Goal: Task Accomplishment & Management: Manage account settings

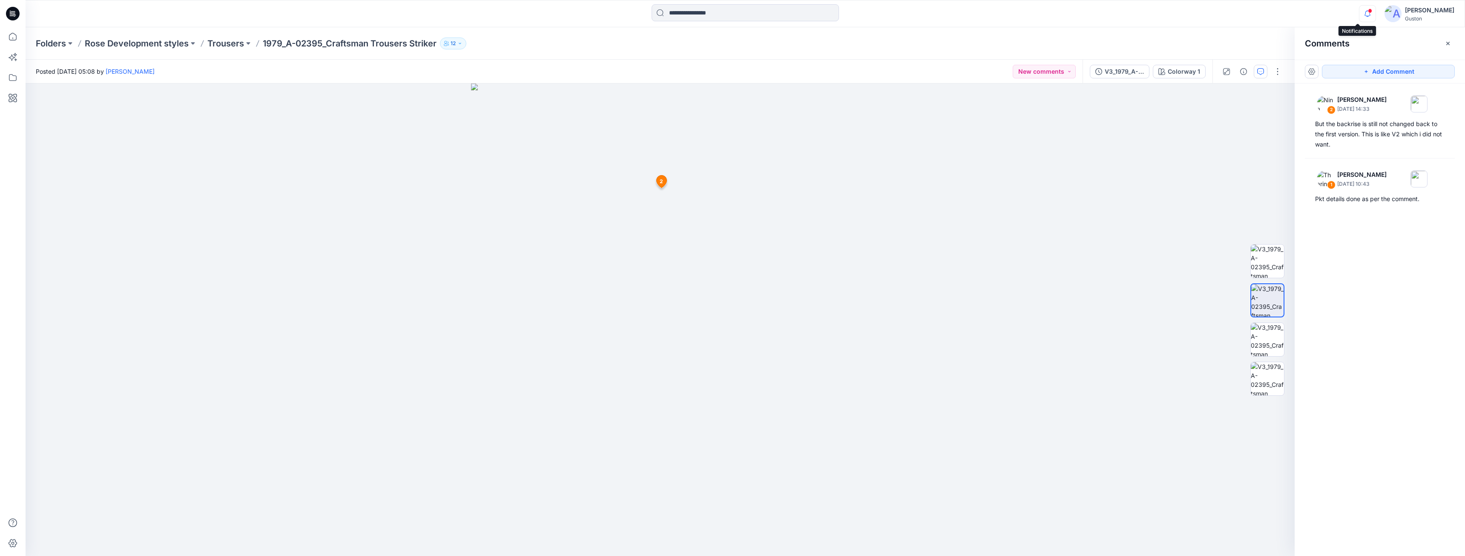
click at [1359, 12] on icon "button" at bounding box center [1367, 13] width 16 height 17
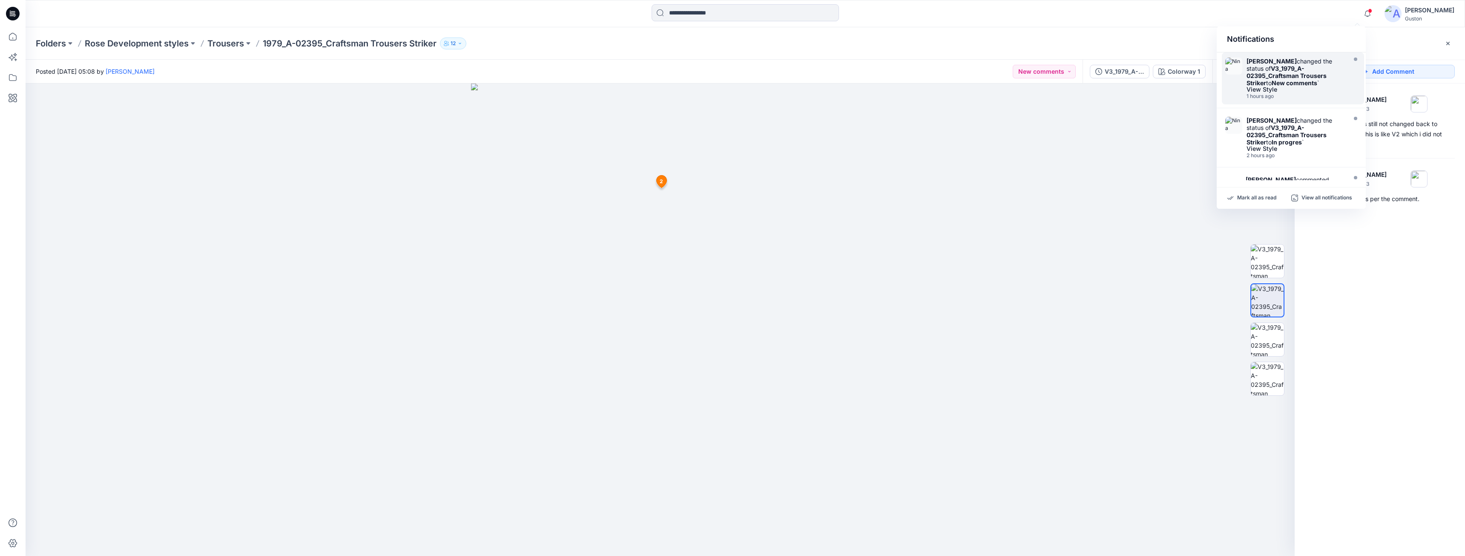
click at [1305, 86] on div "[PERSON_NAME] changed the status of V3_1979_A-02395_Craftsman Trousers Striker …" at bounding box center [1295, 71] width 98 height 29
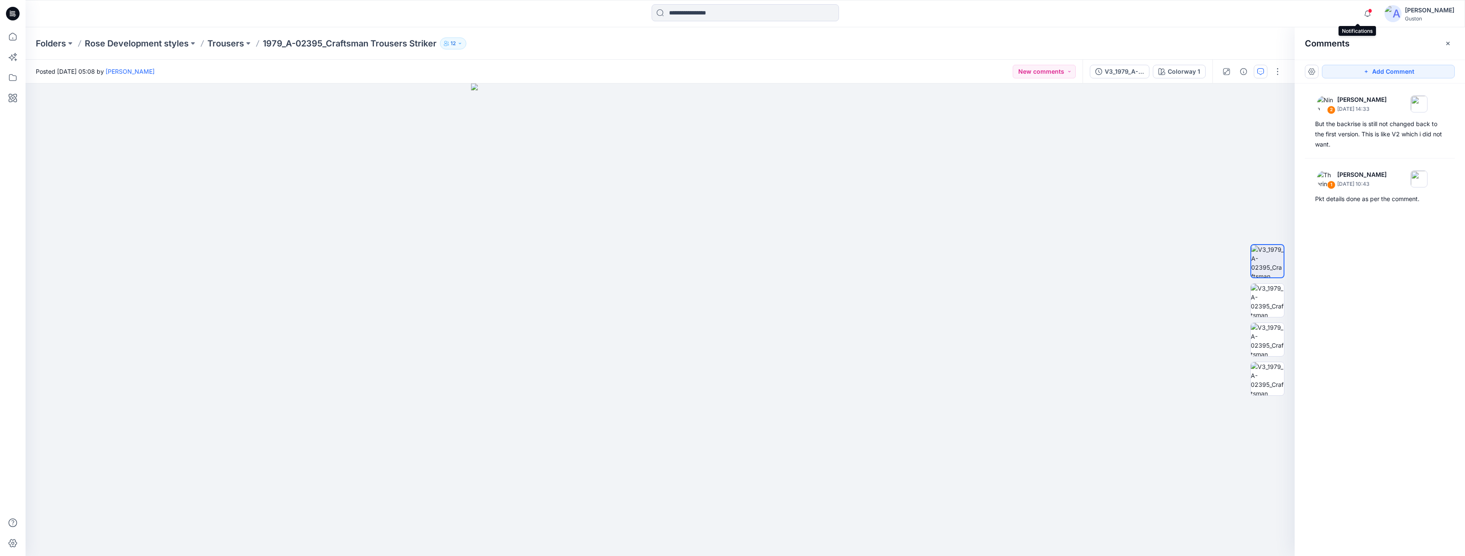
click at [1368, 11] on span at bounding box center [1370, 11] width 4 height 5
click at [1350, 304] on div "2 [PERSON_NAME] [DATE] 14:33 But the backrise is still not changed back to the …" at bounding box center [1380, 303] width 170 height 441
click at [1112, 67] on div "V3_1979_A-02395_Craftsman Trousers Striker" at bounding box center [1124, 71] width 39 height 9
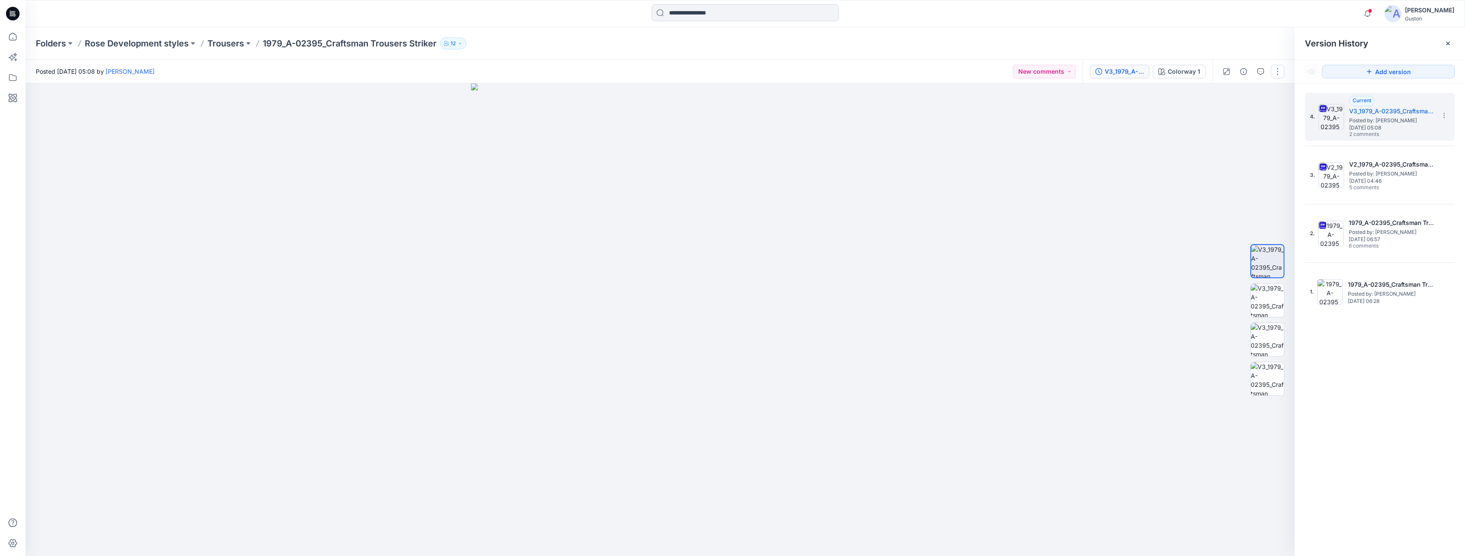
click at [1277, 77] on button "button" at bounding box center [1278, 72] width 14 height 14
click at [1228, 118] on p "Edit" at bounding box center [1223, 115] width 11 height 9
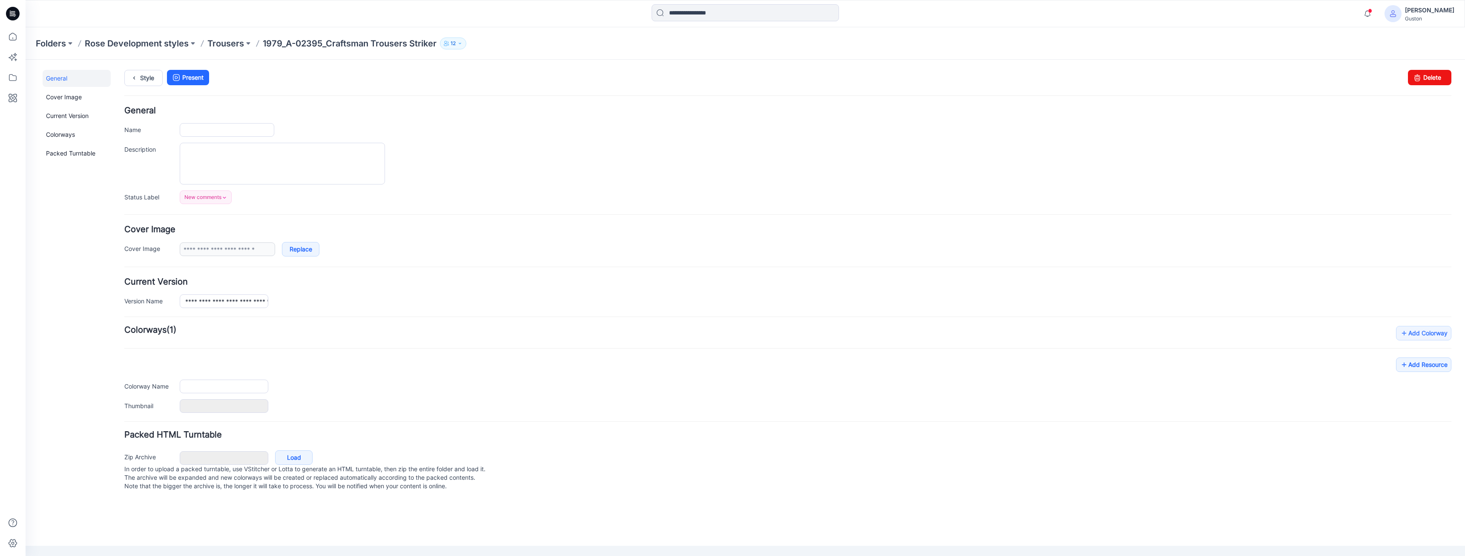
type input "**********"
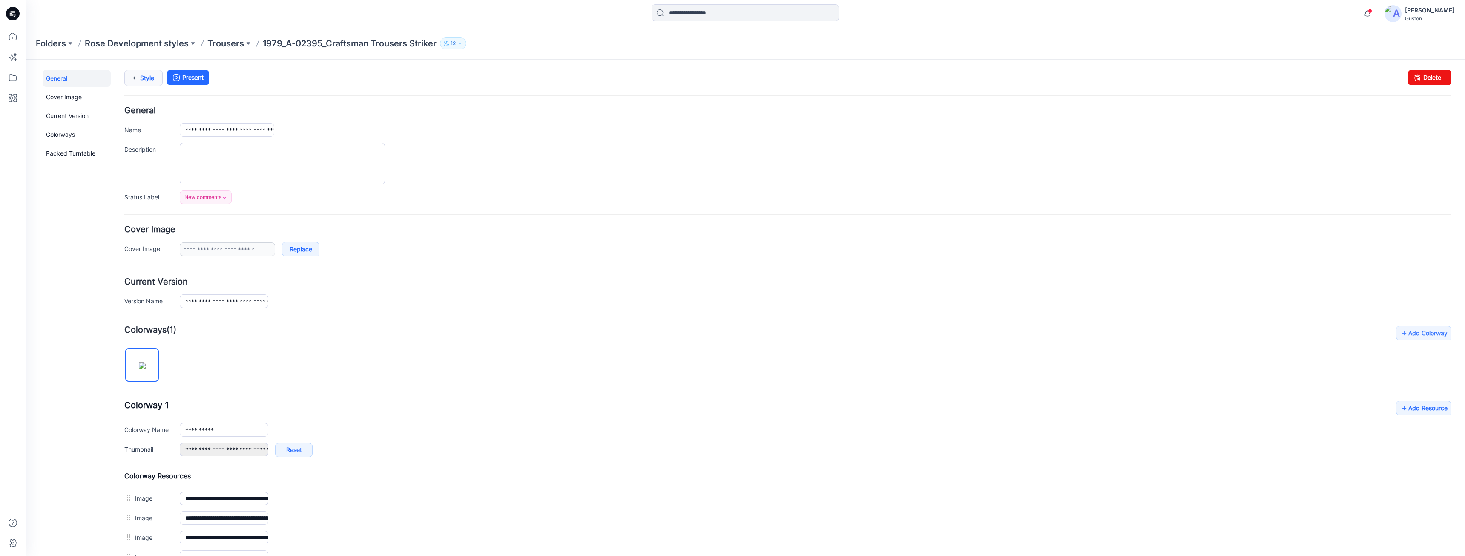
click at [139, 81] on icon at bounding box center [134, 77] width 12 height 15
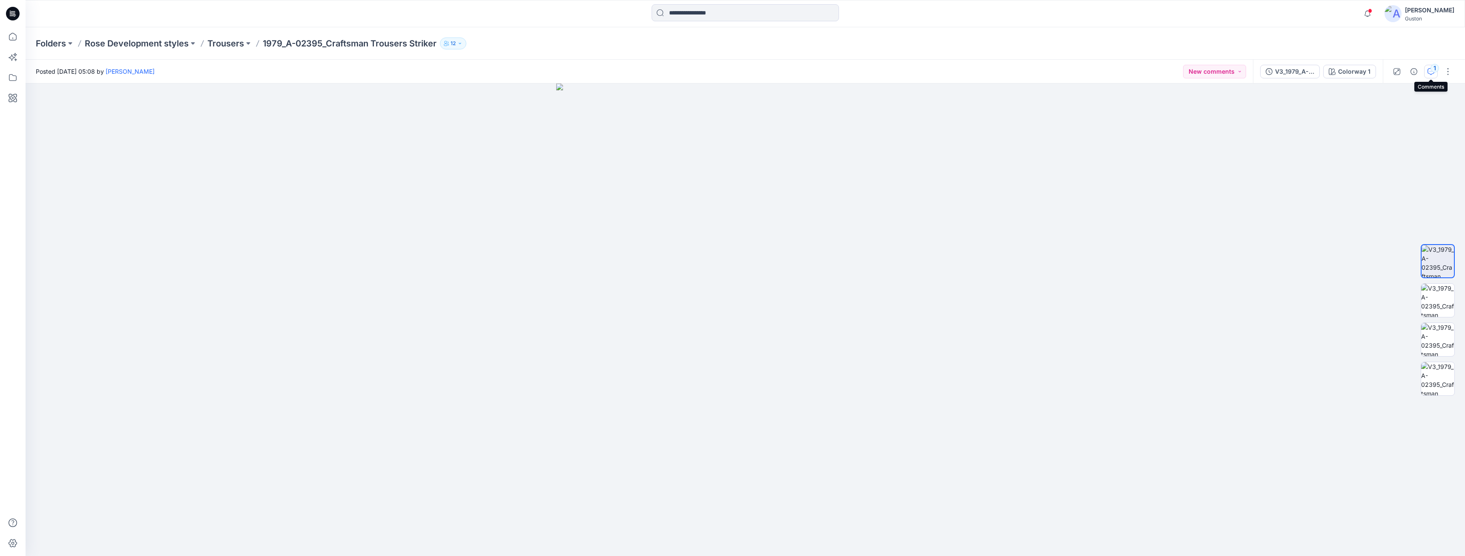
click at [1432, 73] on icon "button" at bounding box center [1430, 71] width 7 height 7
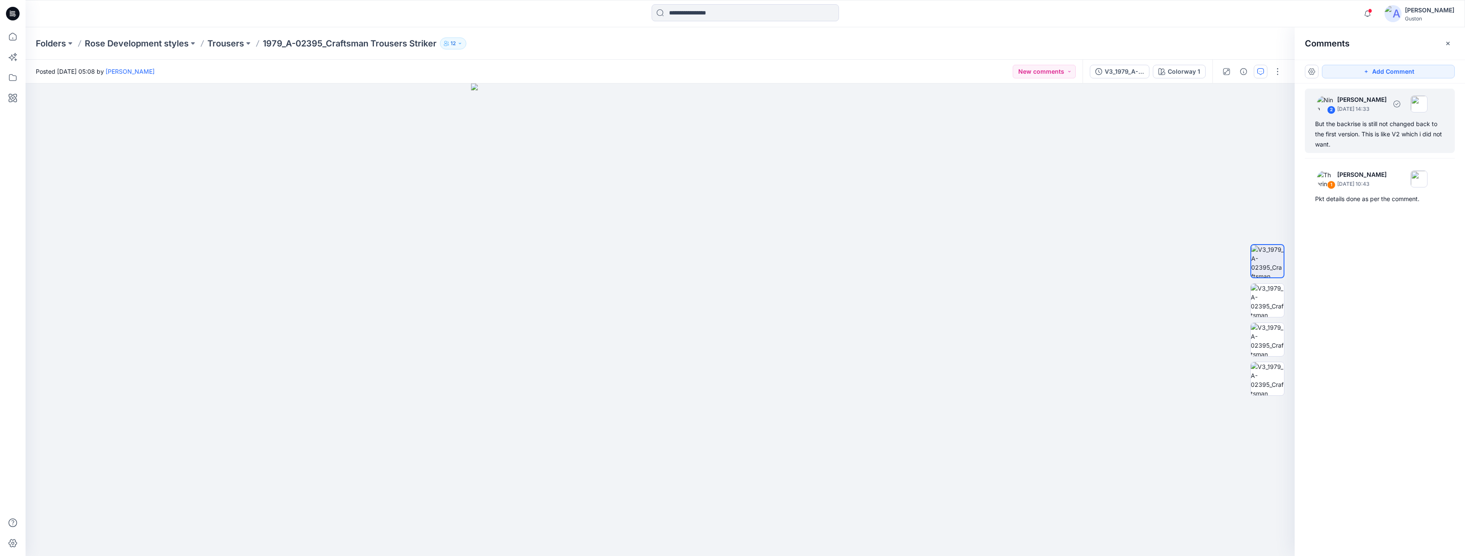
click at [1372, 143] on div "But the backrise is still not changed back to the first version. This is like V…" at bounding box center [1379, 134] width 129 height 31
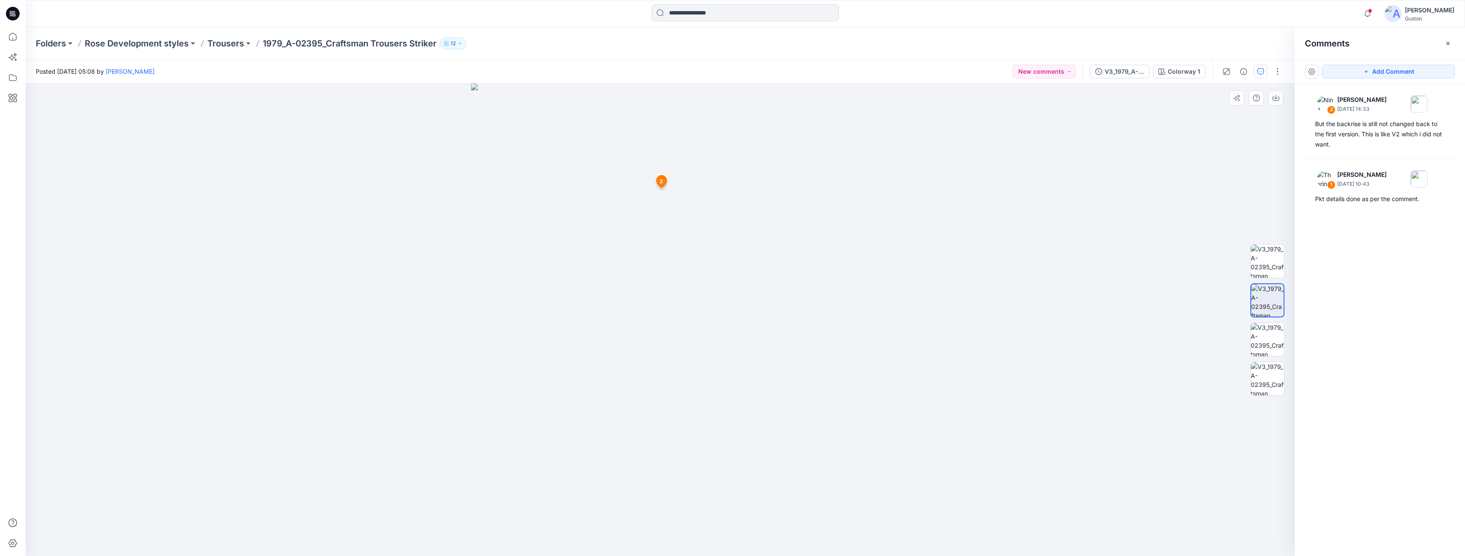
click at [660, 181] on span "2" at bounding box center [661, 182] width 3 height 8
click at [1118, 68] on div "V3_1979_A-02395_Craftsman Trousers Striker" at bounding box center [1124, 71] width 39 height 9
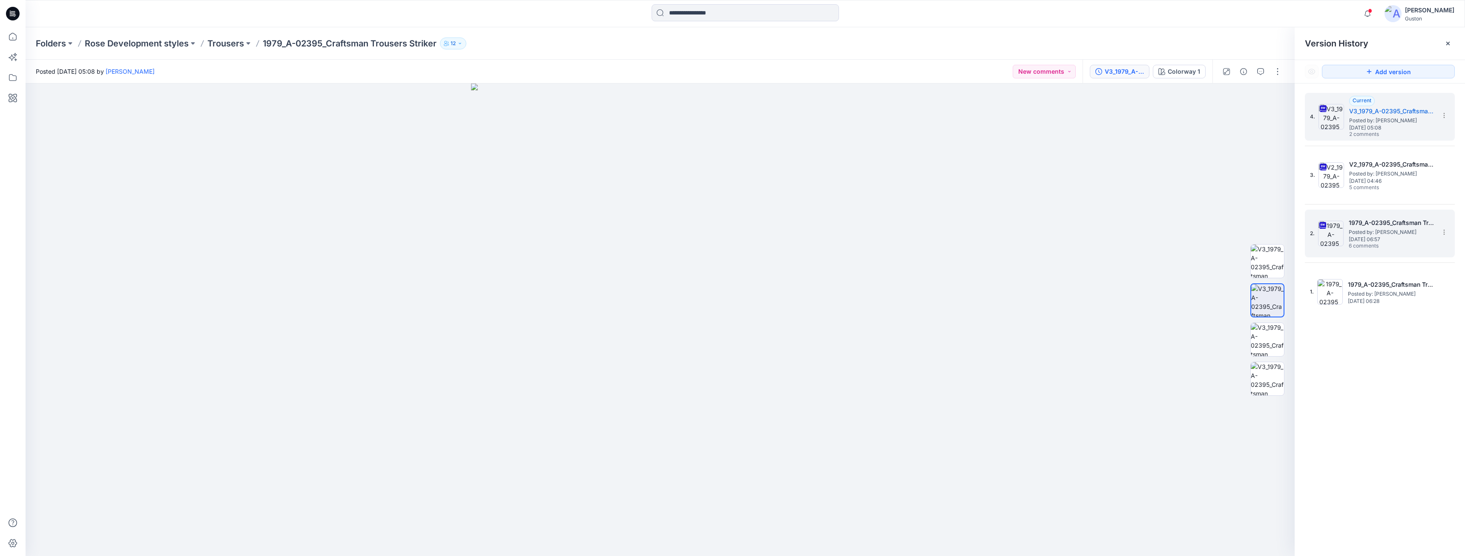
click at [1379, 240] on span "[DATE] 06:57" at bounding box center [1391, 239] width 85 height 6
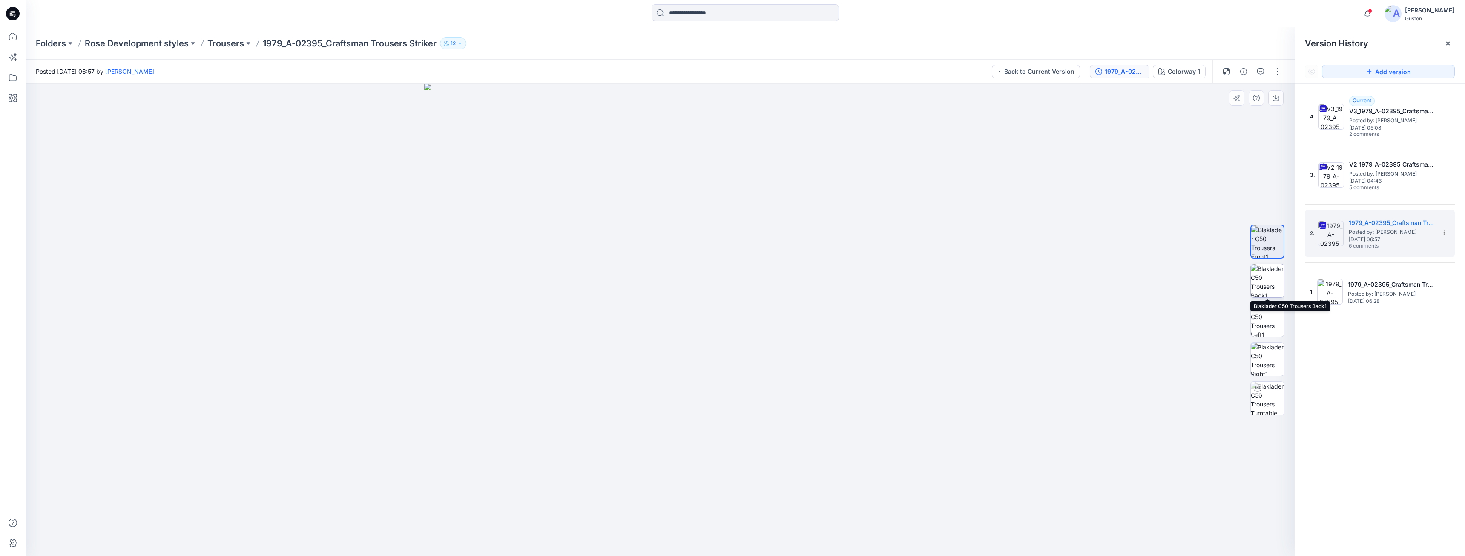
click at [1266, 277] on img at bounding box center [1267, 280] width 33 height 33
